Goal: Information Seeking & Learning: Learn about a topic

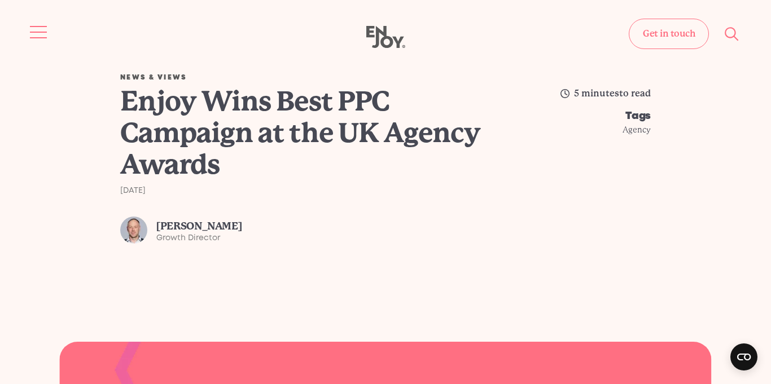
click at [37, 32] on span "Site navigation" at bounding box center [38, 32] width 17 height 1
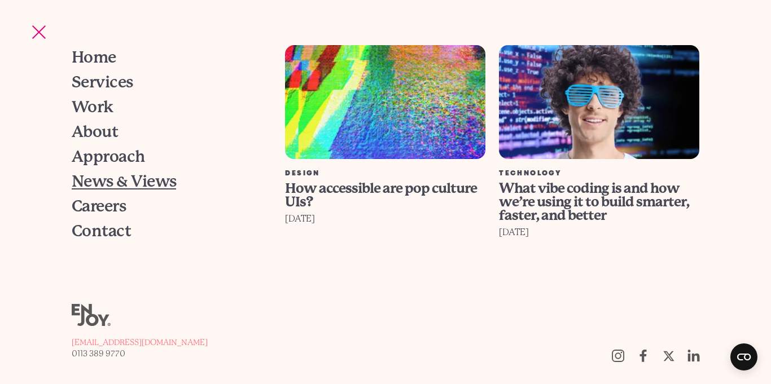
click at [128, 190] on span "News & Views" at bounding box center [124, 182] width 104 height 16
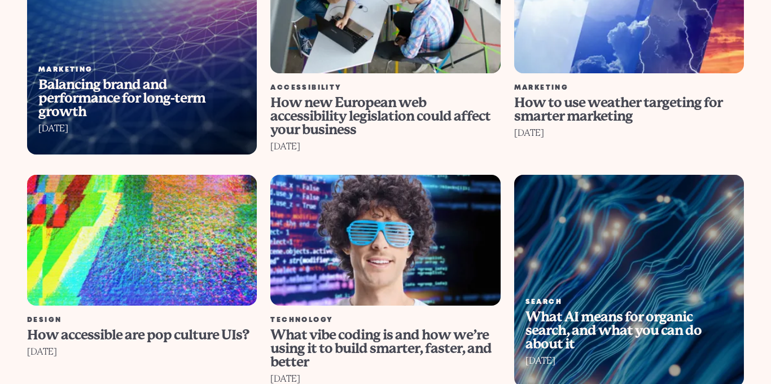
scroll to position [1025, 0]
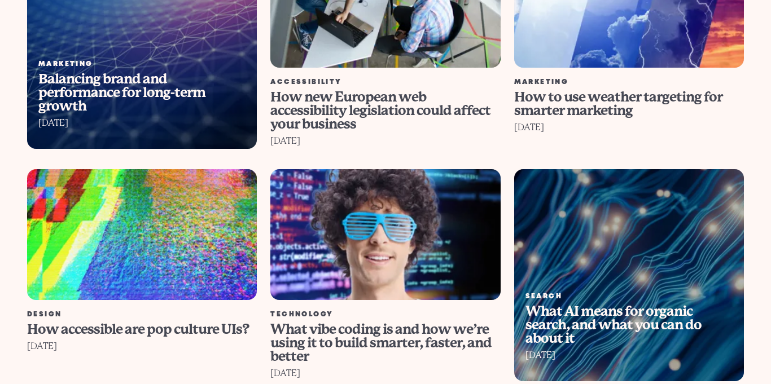
click at [433, 253] on img at bounding box center [384, 235] width 253 height 144
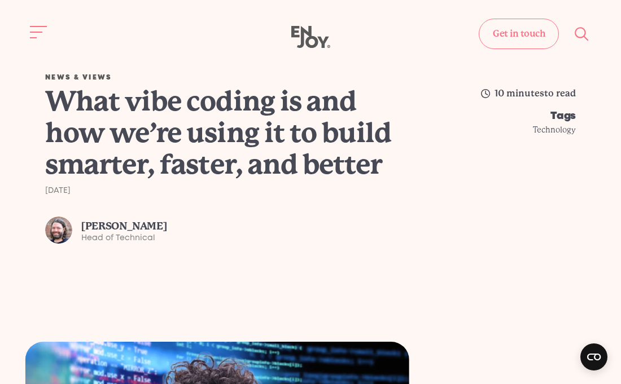
click at [273, 141] on h1 "What vibe coding is and how we’re using it to build smarter, faster, and better" at bounding box center [229, 133] width 368 height 95
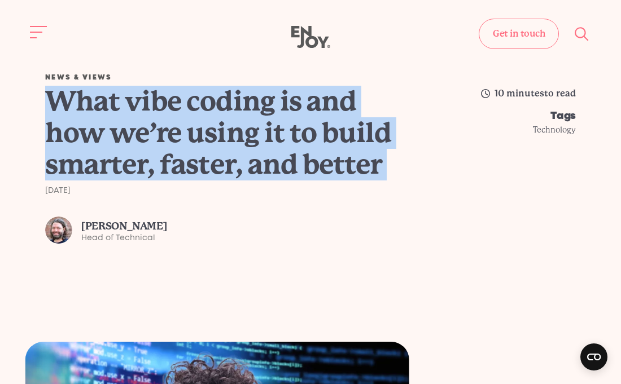
click at [273, 141] on h1 "What vibe coding is and how we’re using it to build smarter, faster, and better" at bounding box center [229, 133] width 368 height 95
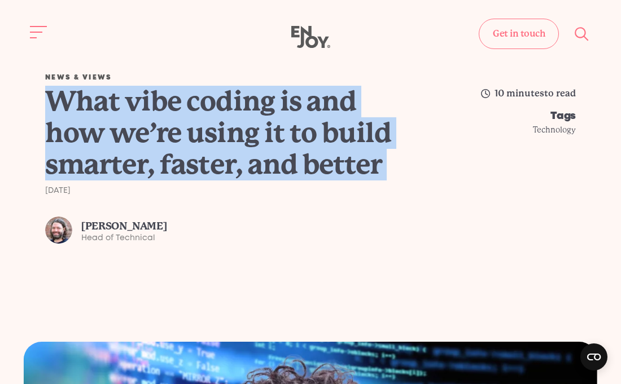
copy div "What vibe coding is and how we’re using it to build smarter, faster, and better"
drag, startPoint x: 24, startPoint y: 116, endPoint x: 28, endPoint y: 16, distance: 100.0
click at [24, 116] on div "News & Views What vibe coding is and how we’re using it to build smarter, faste…" at bounding box center [310, 158] width 603 height 169
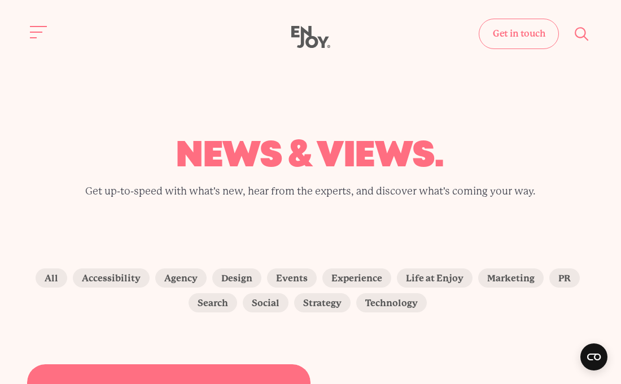
click at [310, 46] on use at bounding box center [310, 37] width 39 height 22
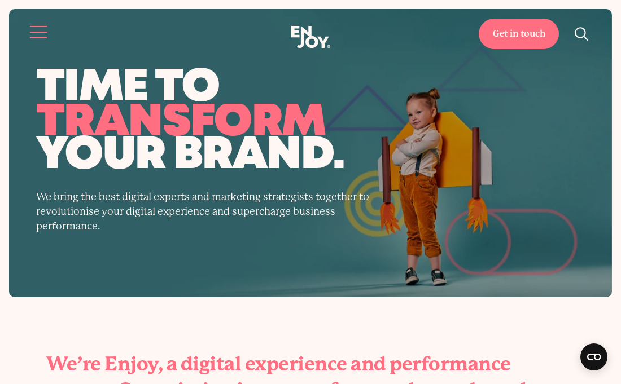
click at [42, 32] on span "Site navigation" at bounding box center [38, 32] width 17 height 1
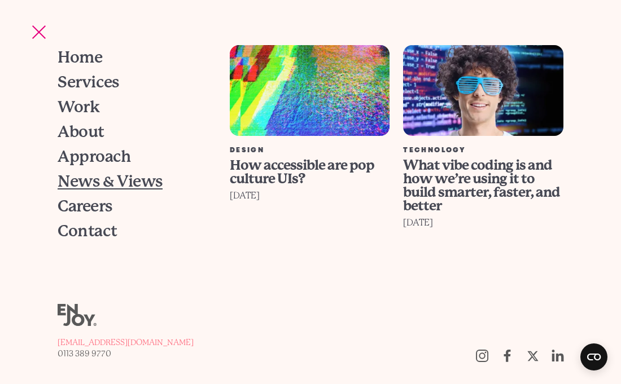
click at [100, 183] on span "News & Views" at bounding box center [110, 182] width 104 height 16
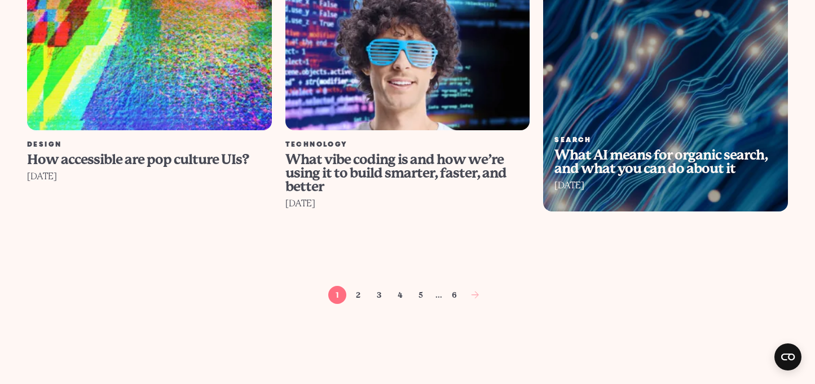
scroll to position [1256, 0]
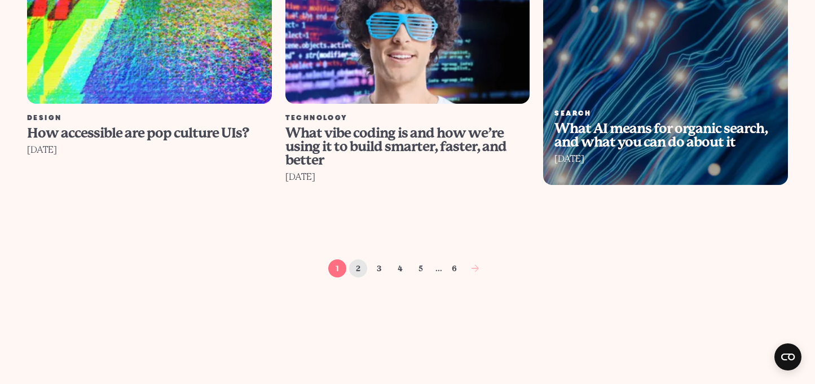
click at [358, 267] on link "2" at bounding box center [358, 269] width 18 height 18
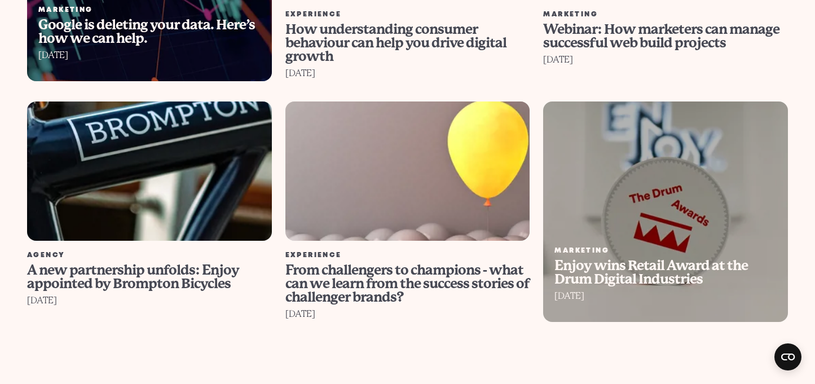
scroll to position [760, 0]
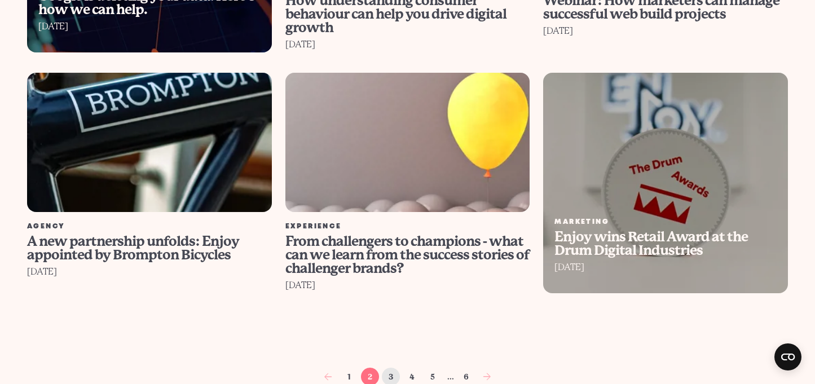
click at [392, 368] on link "3" at bounding box center [391, 377] width 18 height 18
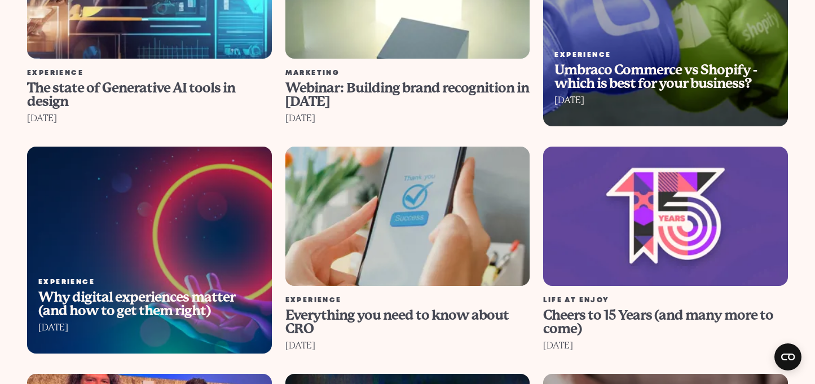
scroll to position [444, 0]
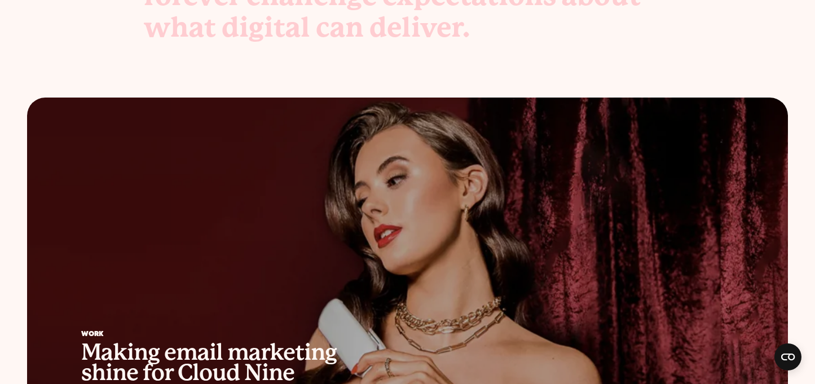
scroll to position [555, 0]
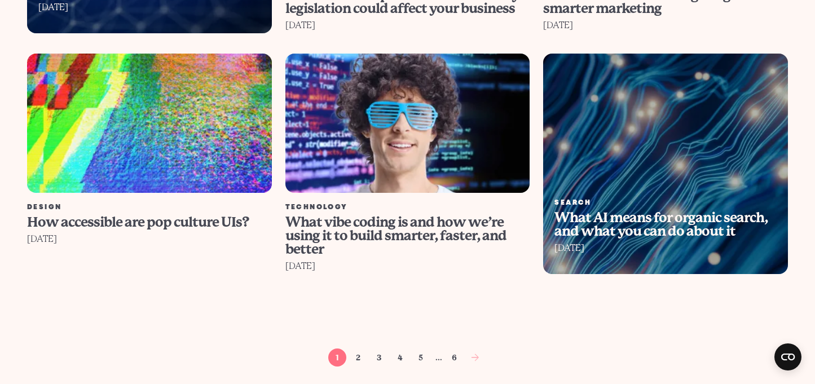
scroll to position [1204, 0]
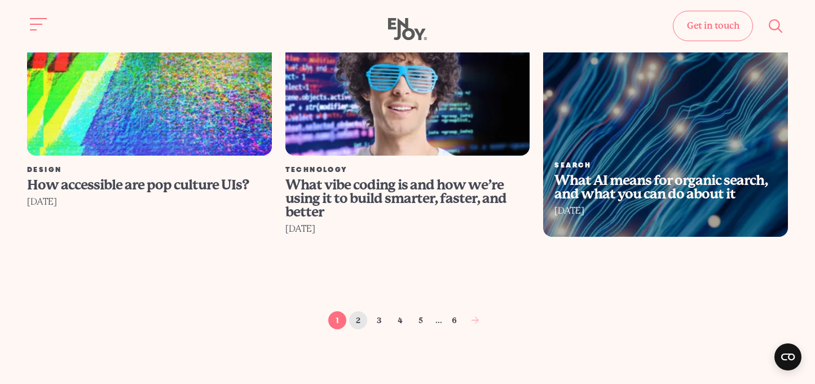
click at [359, 319] on link "2" at bounding box center [358, 321] width 18 height 18
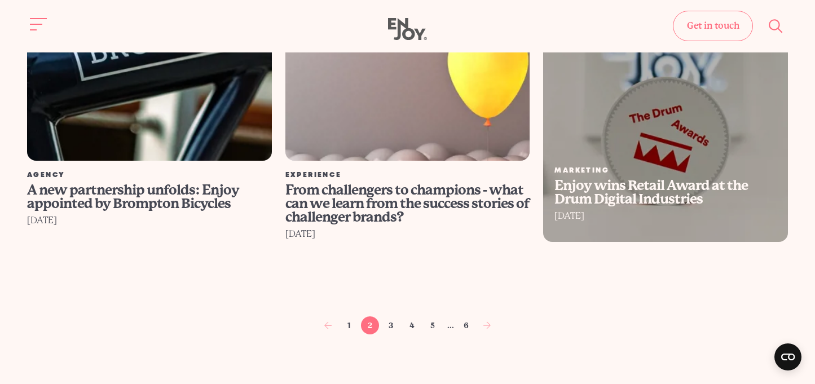
scroll to position [745, 0]
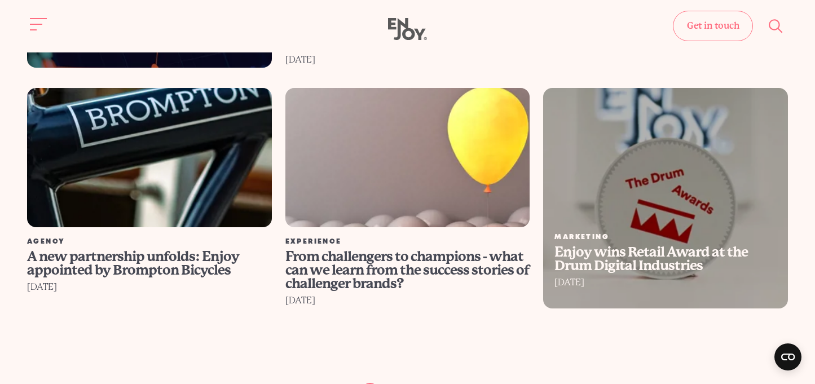
click at [562, 156] on link "Marketing Enjoy wins Retail Award at the Drum Digital Industries 13th December …" at bounding box center [666, 198] width 258 height 221
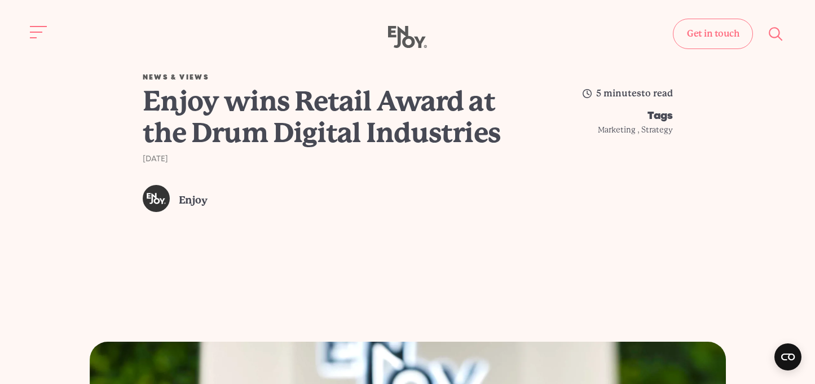
click at [318, 115] on h1 "Enjoy wins Retail Award at the Drum Digital Industries" at bounding box center [327, 117] width 368 height 63
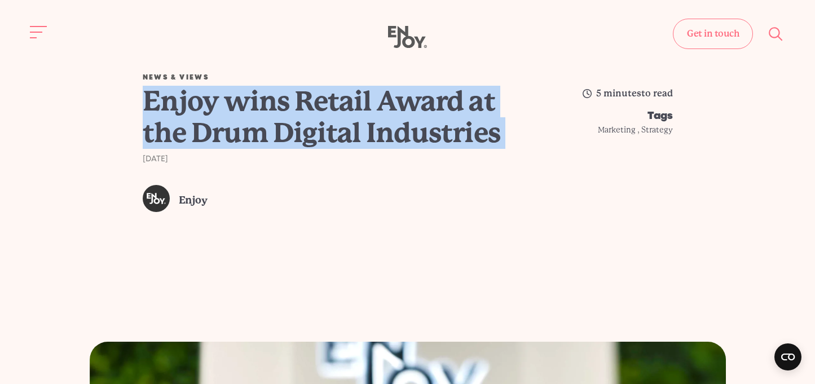
click at [318, 115] on h1 "Enjoy wins Retail Award at the Drum Digital Industries" at bounding box center [327, 117] width 368 height 63
copy div "Enjoy wins Retail Award at the Drum Digital Industries"
click at [32, 32] on span "Site navigation" at bounding box center [38, 32] width 17 height 1
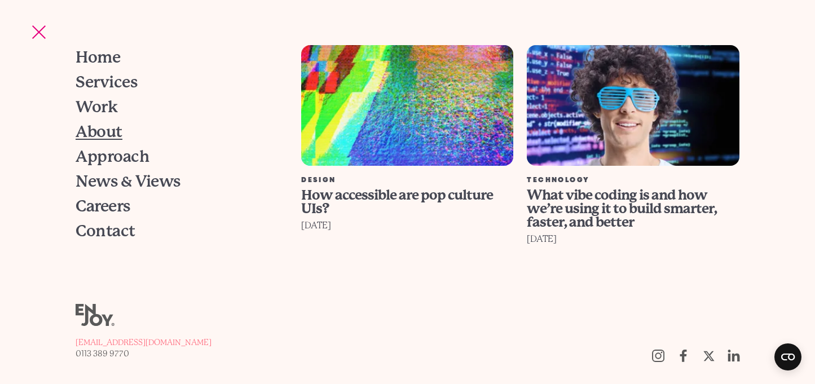
click at [93, 130] on span "About" at bounding box center [99, 132] width 46 height 16
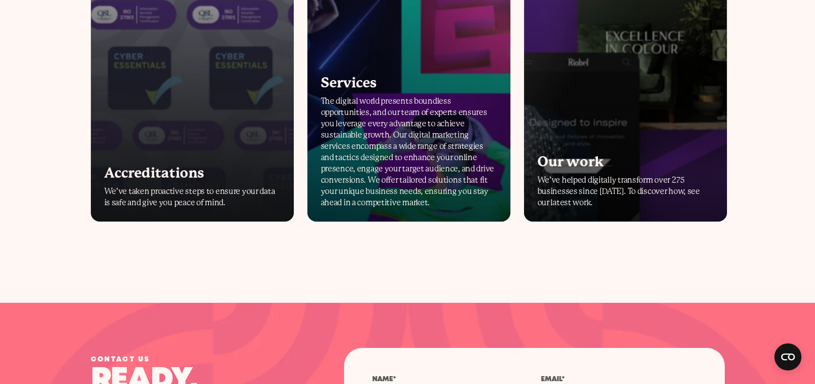
scroll to position [2821, 0]
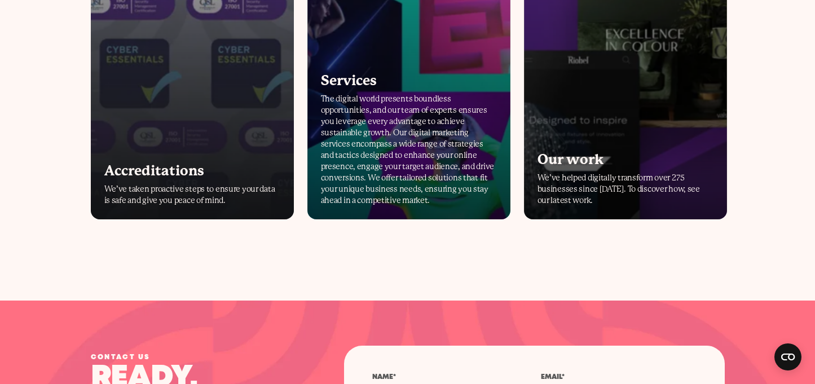
click at [178, 173] on div "Accreditations" at bounding box center [192, 171] width 176 height 14
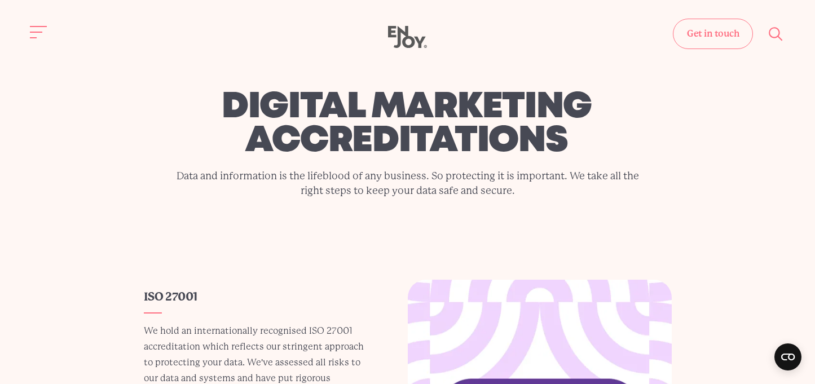
drag, startPoint x: 773, startPoint y: 37, endPoint x: 804, endPoint y: 46, distance: 32.3
click at [775, 37] on use "Site search" at bounding box center [776, 34] width 14 height 14
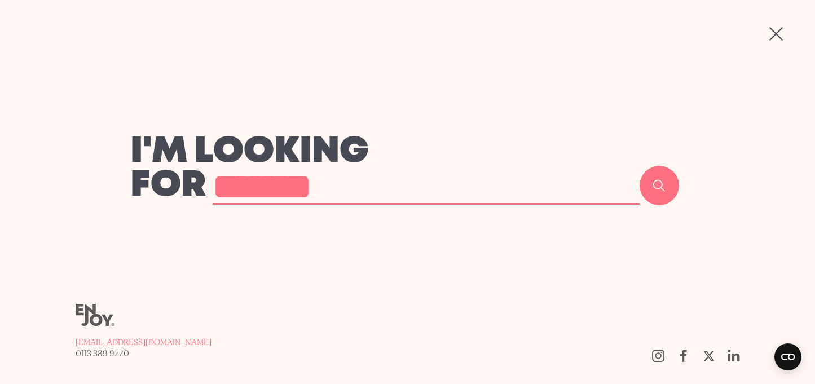
type input "*******"
click at [640, 166] on button "Search" at bounding box center [660, 186] width 40 height 40
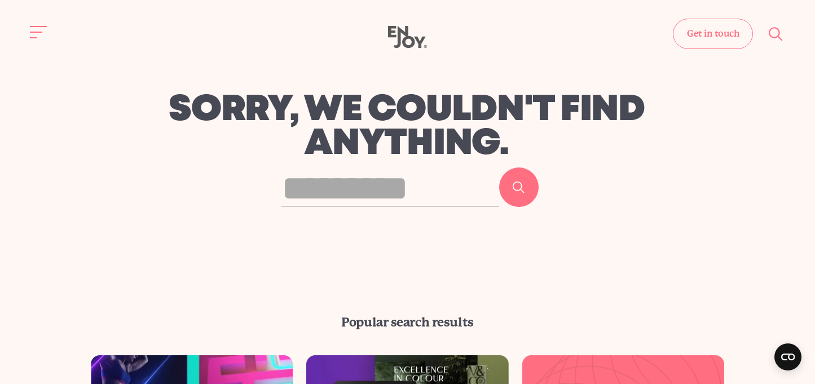
click at [413, 47] on icon "Enjoy Digital" at bounding box center [407, 37] width 39 height 23
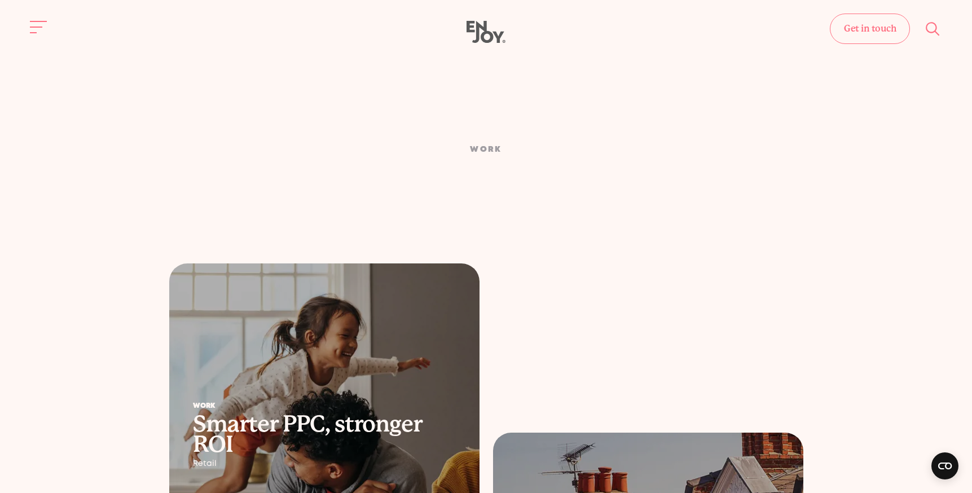
scroll to position [6, 0]
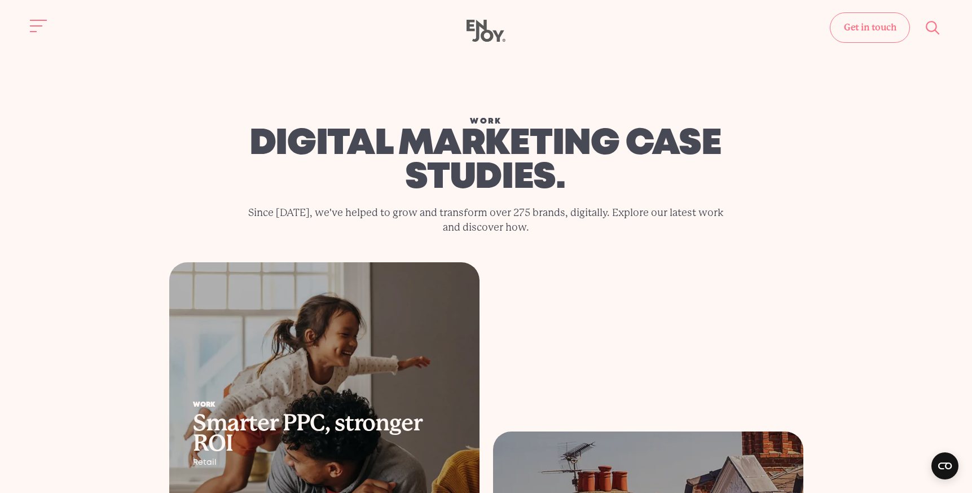
click at [467, 27] on use at bounding box center [486, 31] width 39 height 22
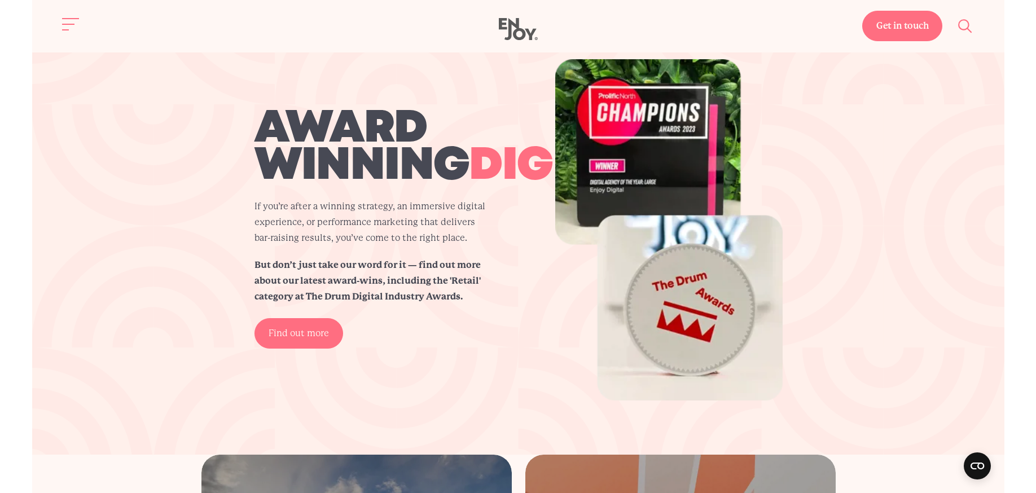
scroll to position [1928, 0]
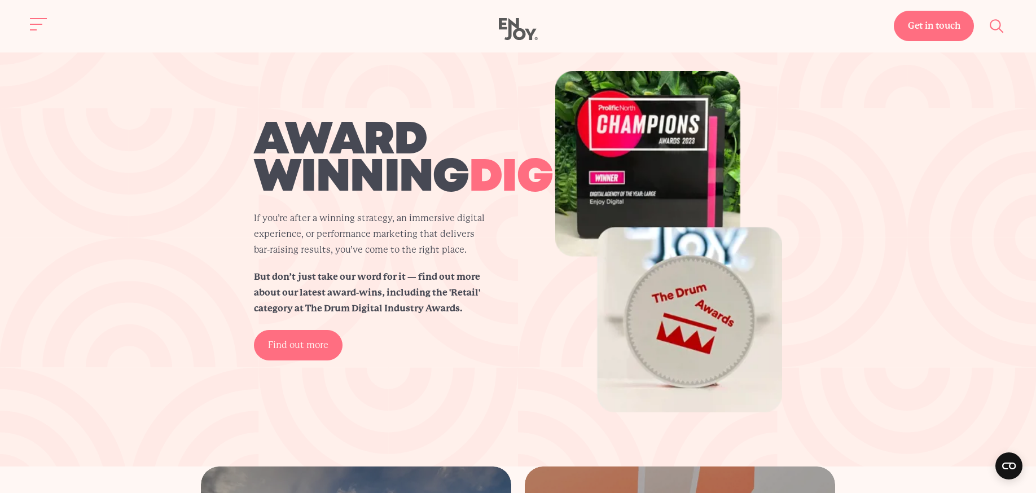
click at [371, 346] on div "award winning digital. If you’re after a winning strategy, an immersive digital…" at bounding box center [404, 241] width 301 height 238
click at [284, 361] on link "Find out more" at bounding box center [298, 345] width 89 height 30
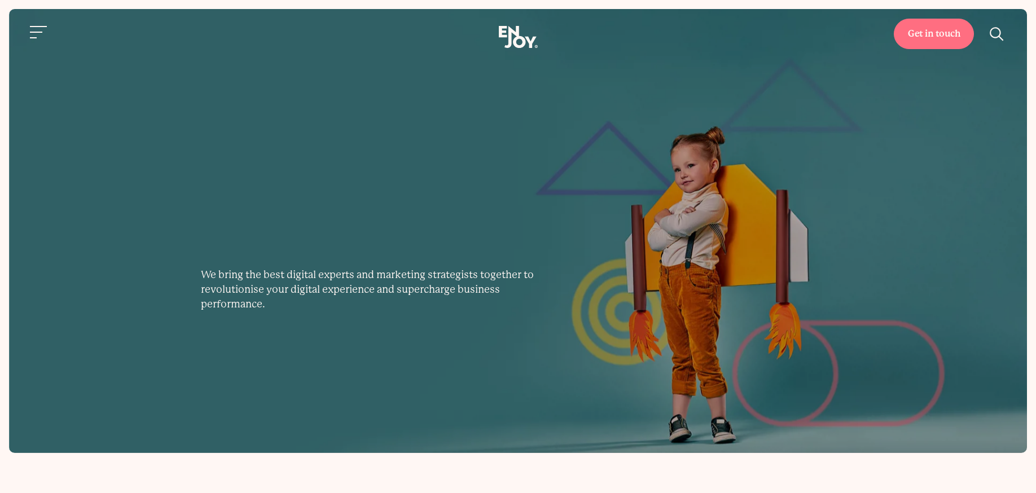
scroll to position [1928, 0]
